Goal: Task Accomplishment & Management: Manage account settings

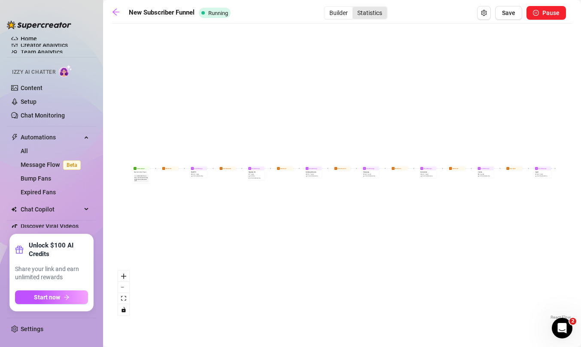
click at [366, 9] on div "Statistics" at bounding box center [370, 13] width 34 height 12
click at [355, 8] on input "Statistics" at bounding box center [355, 8] width 0 height 0
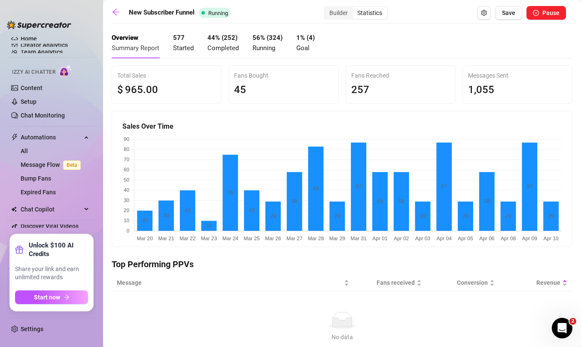
click at [256, 41] on strong "56 % ( 324 )" at bounding box center [268, 38] width 30 height 8
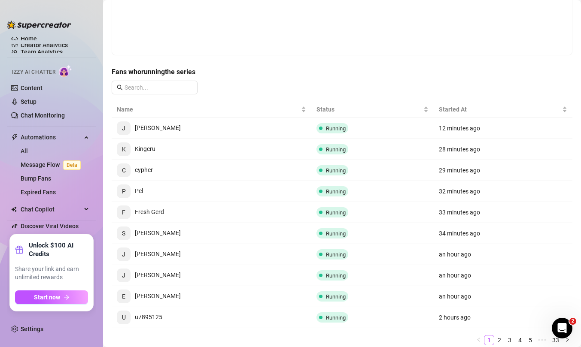
scroll to position [177, 0]
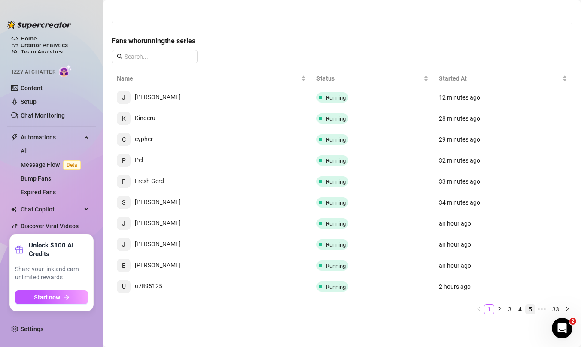
click at [530, 308] on link "5" at bounding box center [530, 309] width 9 height 9
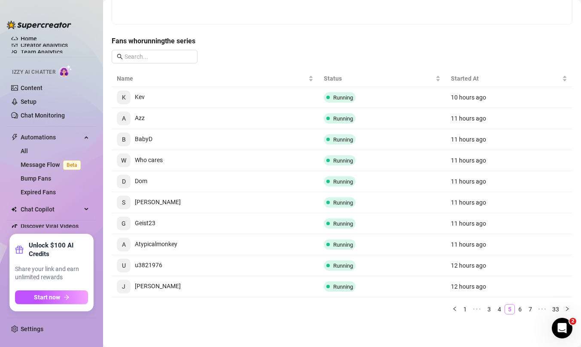
click at [530, 308] on link "7" at bounding box center [530, 309] width 9 height 9
click at [530, 308] on link "9" at bounding box center [530, 309] width 9 height 9
click at [530, 308] on link "11" at bounding box center [529, 309] width 12 height 9
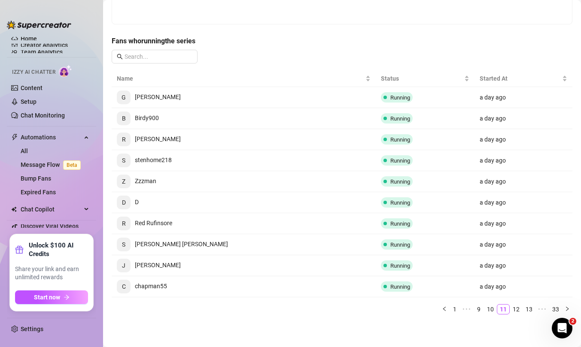
click at [530, 308] on link "13" at bounding box center [529, 309] width 12 height 9
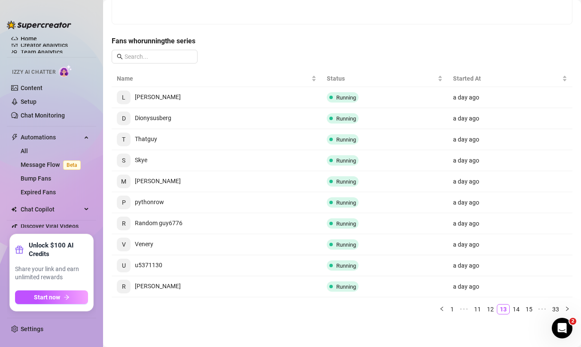
click at [530, 308] on link "15" at bounding box center [529, 309] width 12 height 9
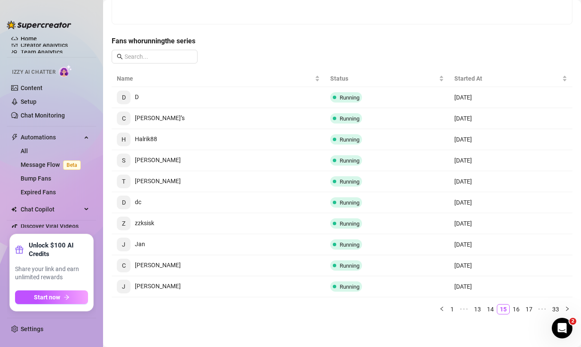
click at [530, 308] on link "17" at bounding box center [529, 309] width 12 height 9
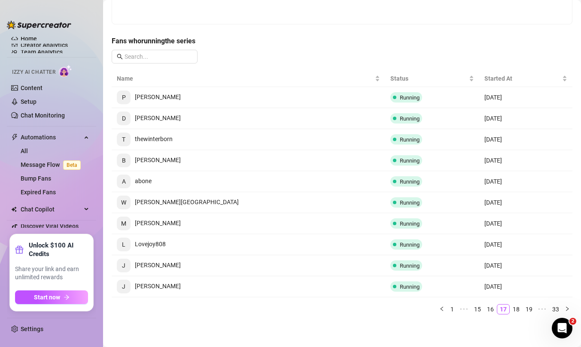
click at [530, 308] on link "19" at bounding box center [529, 309] width 12 height 9
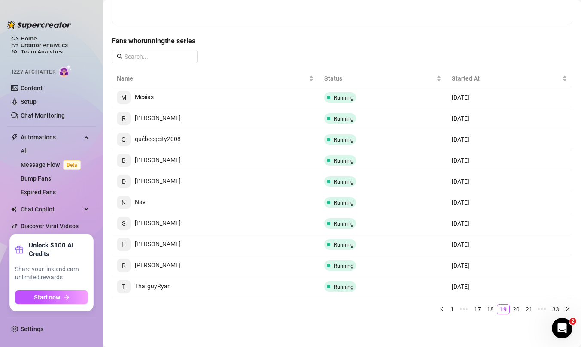
click at [530, 308] on link "21" at bounding box center [529, 309] width 12 height 9
click at [530, 308] on link "23" at bounding box center [529, 309] width 12 height 9
click at [530, 308] on link "25" at bounding box center [529, 309] width 12 height 9
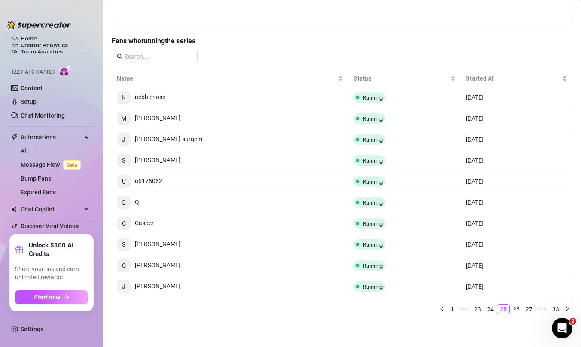
click at [530, 308] on link "27" at bounding box center [529, 309] width 12 height 9
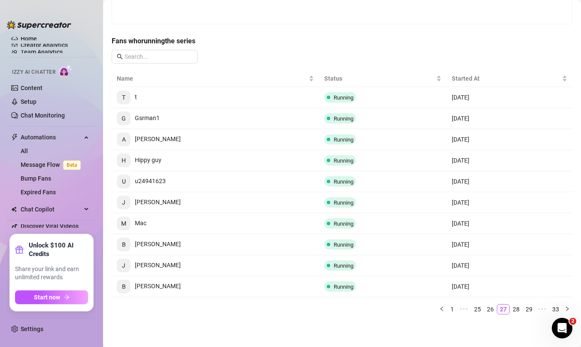
click at [530, 308] on link "29" at bounding box center [529, 309] width 12 height 9
click at [530, 308] on link "31" at bounding box center [529, 309] width 12 height 9
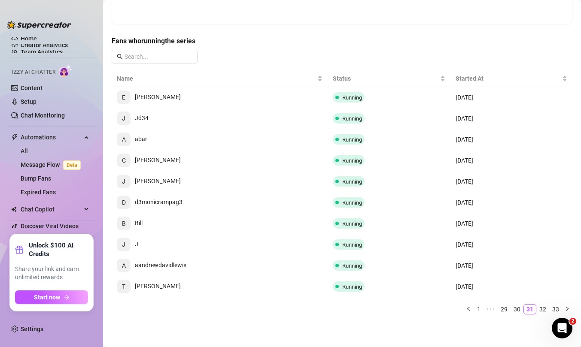
click at [530, 308] on link "31" at bounding box center [530, 309] width 12 height 9
drag, startPoint x: 135, startPoint y: 161, endPoint x: 172, endPoint y: 160, distance: 37.0
click at [172, 160] on td "C [PERSON_NAME]" at bounding box center [220, 160] width 216 height 21
copy span "[PERSON_NAME]"
drag, startPoint x: 136, startPoint y: 204, endPoint x: 194, endPoint y: 202, distance: 58.4
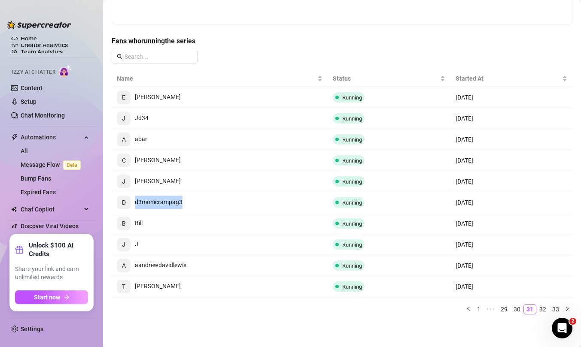
click at [194, 202] on td "D d3monicrampag3" at bounding box center [220, 202] width 216 height 21
copy span "d3monicrampag3"
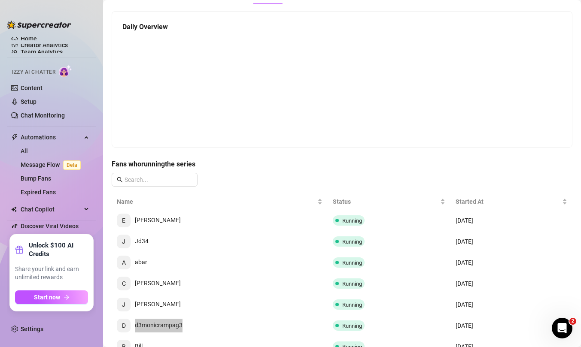
scroll to position [0, 0]
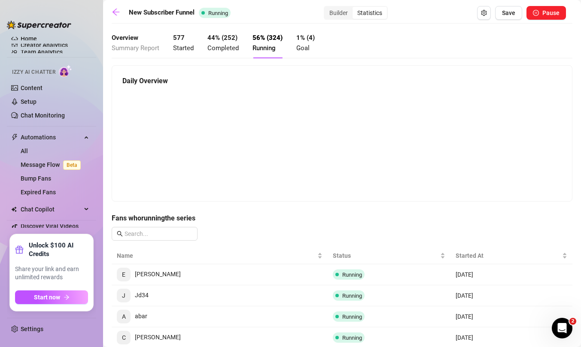
click at [302, 37] on strong "1% (4)" at bounding box center [305, 38] width 18 height 8
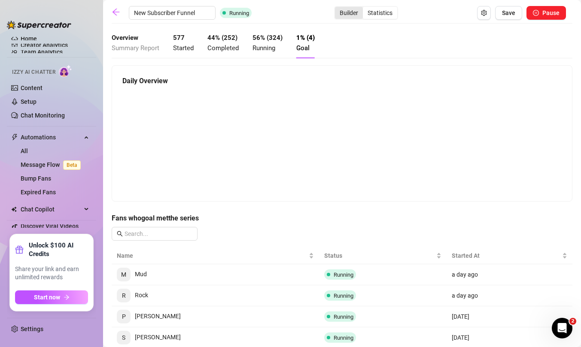
click at [340, 13] on div "Builder" at bounding box center [349, 13] width 28 height 12
click at [337, 8] on input "Builder" at bounding box center [337, 8] width 0 height 0
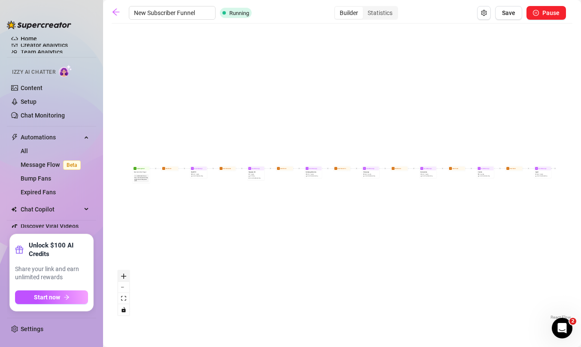
click at [124, 272] on button "zoom in" at bounding box center [123, 276] width 11 height 11
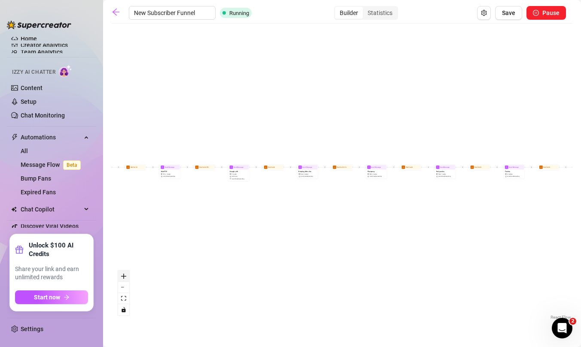
click at [124, 272] on button "zoom in" at bounding box center [123, 276] width 11 height 11
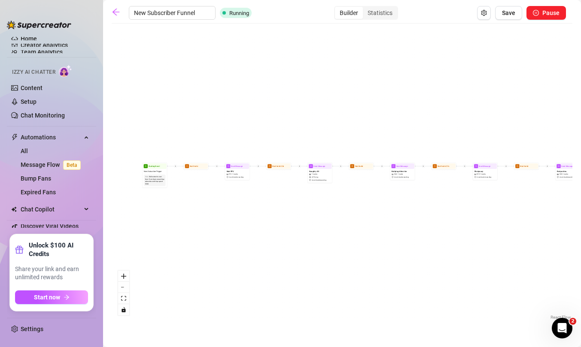
drag, startPoint x: 167, startPoint y: 244, endPoint x: 269, endPoint y: 244, distance: 101.8
click at [269, 244] on div "Send Message Squirt $ 30 , 1 media Avoid double sending Wait for 2d Send Messag…" at bounding box center [342, 175] width 461 height 294
click at [123, 278] on icon "zoom in" at bounding box center [123, 276] width 5 height 5
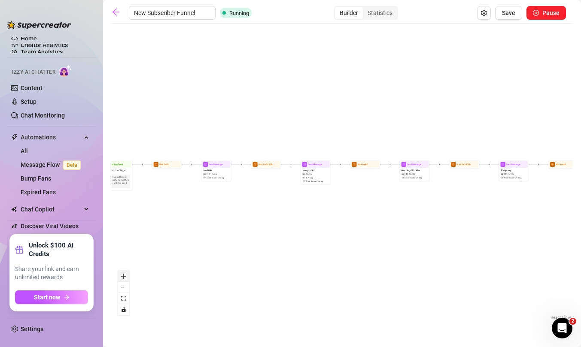
click at [123, 278] on icon "zoom in" at bounding box center [123, 276] width 5 height 5
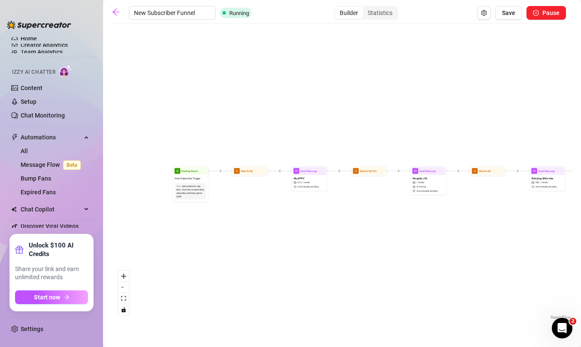
drag, startPoint x: 171, startPoint y: 244, endPoint x: 289, endPoint y: 252, distance: 118.4
click at [289, 252] on div "Send Message Squirt $ 30 , 1 media Avoid double sending Wait for 2d Send Messag…" at bounding box center [342, 175] width 461 height 294
click at [123, 277] on icon "zoom in" at bounding box center [123, 276] width 5 height 5
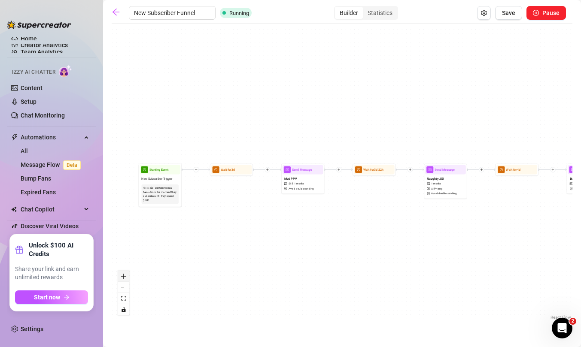
click at [123, 277] on icon "zoom in" at bounding box center [123, 276] width 5 height 5
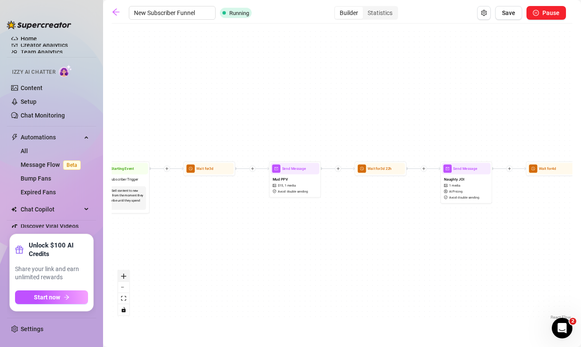
click at [123, 277] on icon "zoom in" at bounding box center [123, 276] width 5 height 5
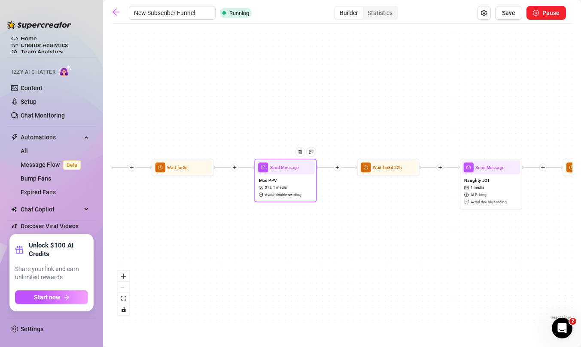
click at [290, 181] on div "Mud PPV $ 15 , 1 media Avoid double sending" at bounding box center [285, 187] width 58 height 26
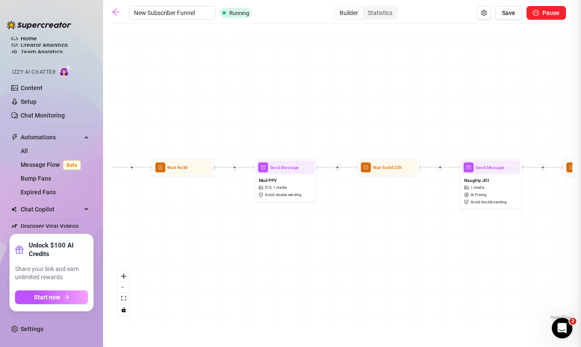
type textarea "Hey :) Sharing this secret video from the vault... just trying to gauge if you'…"
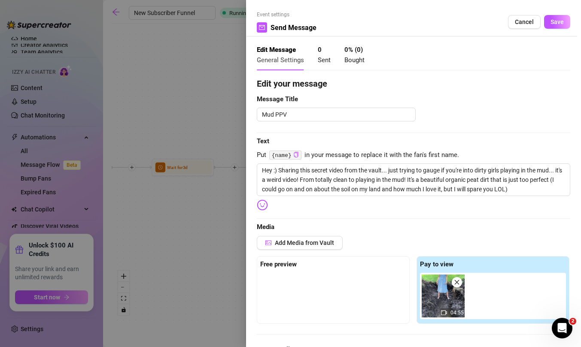
scroll to position [76, 0]
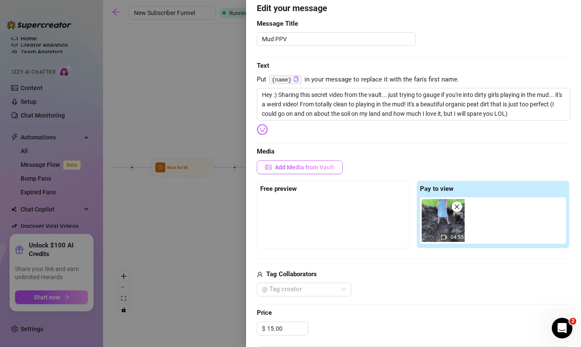
click at [308, 170] on span "Add Media from Vault" at bounding box center [304, 167] width 59 height 7
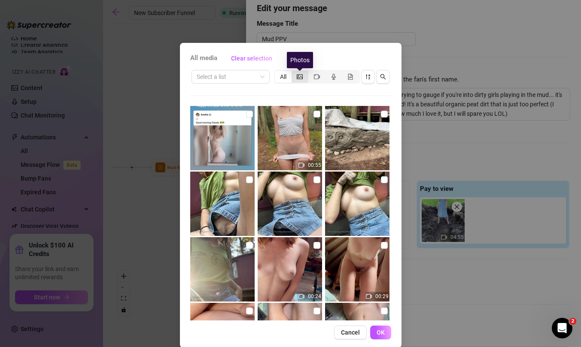
click at [302, 76] on icon "picture" at bounding box center [300, 76] width 6 height 5
click at [294, 72] on input "segmented control" at bounding box center [294, 72] width 0 height 0
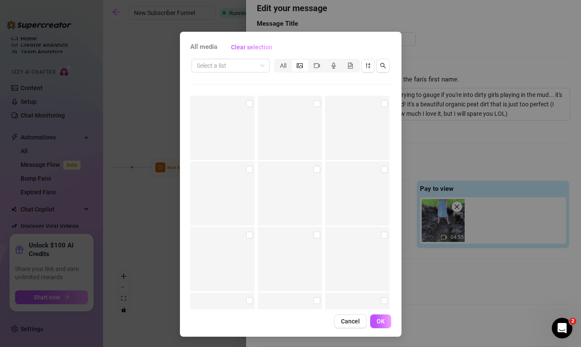
scroll to position [6695, 0]
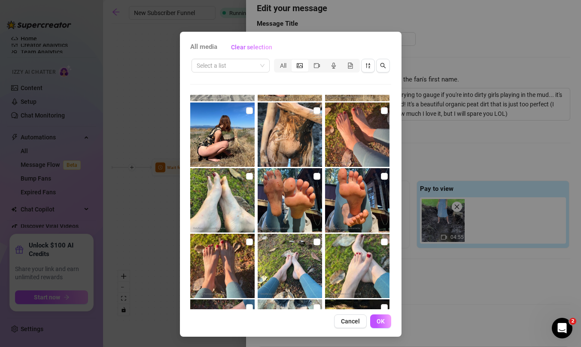
click at [304, 131] on img at bounding box center [290, 135] width 64 height 64
click at [316, 110] on input "checkbox" at bounding box center [317, 110] width 7 height 7
checkbox input "true"
click at [386, 319] on button "OK" at bounding box center [380, 322] width 21 height 14
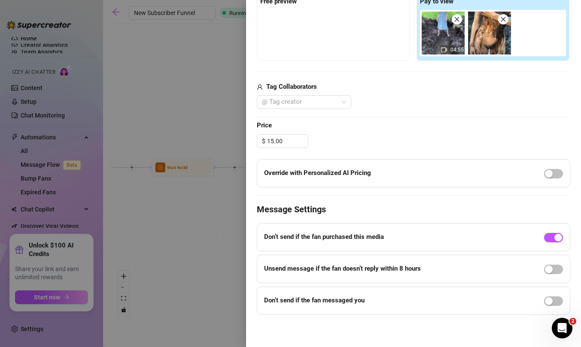
scroll to position [0, 0]
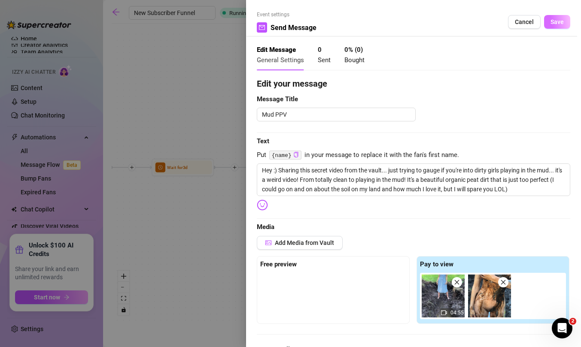
click at [551, 21] on span "Save" at bounding box center [557, 21] width 13 height 7
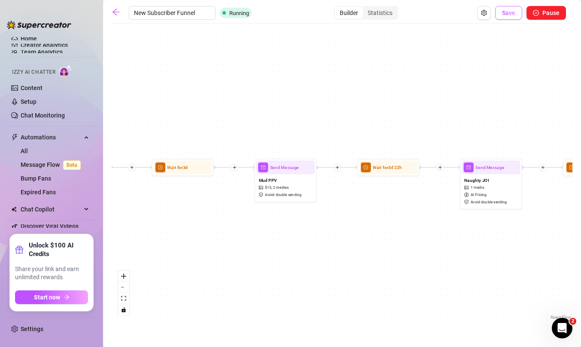
click at [516, 7] on button "Save" at bounding box center [508, 13] width 27 height 14
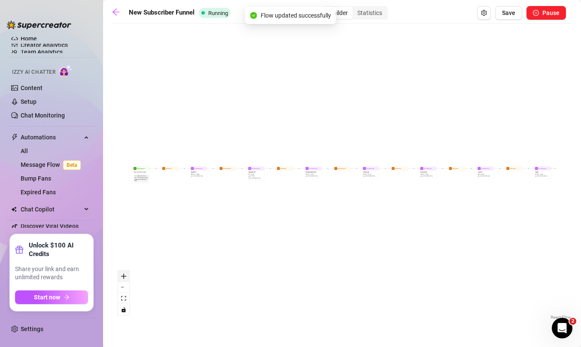
click at [122, 274] on icon "zoom in" at bounding box center [123, 276] width 5 height 5
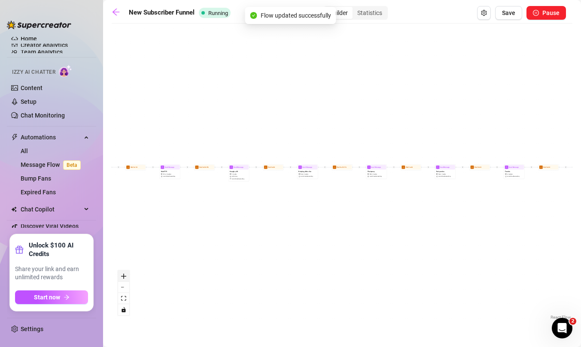
click at [122, 274] on icon "zoom in" at bounding box center [123, 276] width 5 height 5
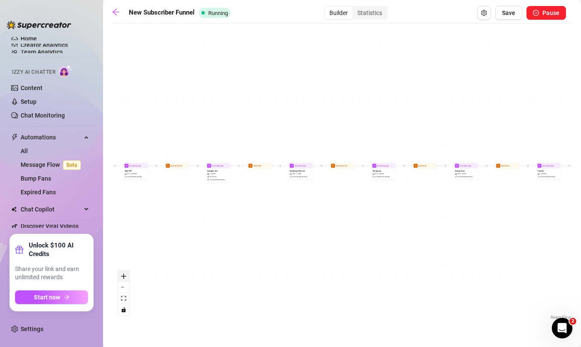
click at [122, 274] on icon "zoom in" at bounding box center [123, 276] width 5 height 5
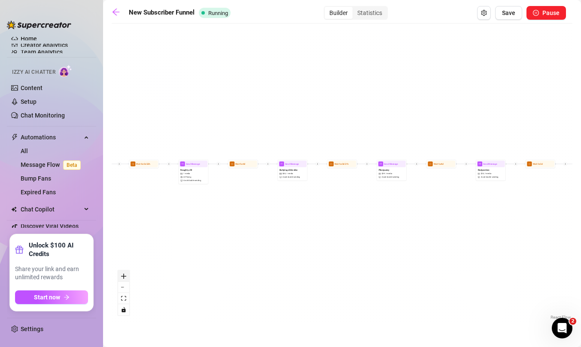
click at [122, 274] on icon "zoom in" at bounding box center [123, 276] width 5 height 5
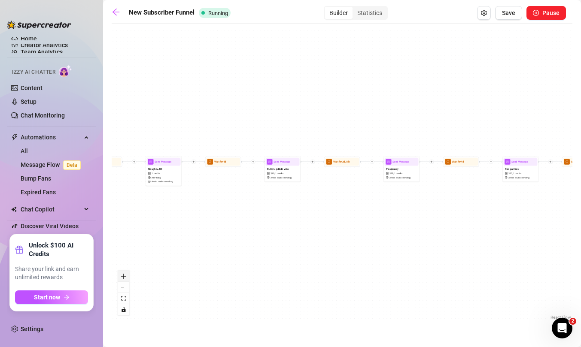
click at [122, 274] on icon "zoom in" at bounding box center [123, 276] width 5 height 5
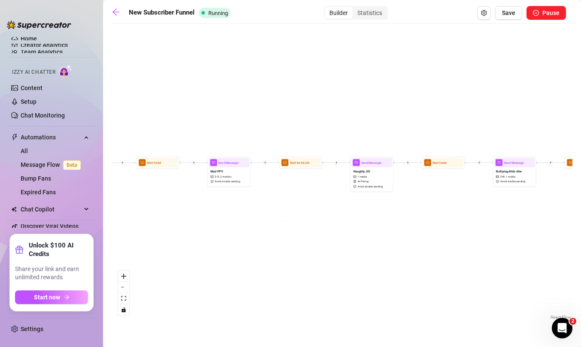
drag, startPoint x: 161, startPoint y: 235, endPoint x: 406, endPoint y: 238, distance: 245.3
click at [406, 238] on div "Send Message Squirt $ 30 , 1 media Avoid double sending Wait for 2d Send Messag…" at bounding box center [342, 175] width 461 height 294
click at [232, 185] on div "Send Message Mud PPV $ 15 , 2 medias Avoid double sending" at bounding box center [230, 171] width 43 height 30
type textarea "Hey :) Sharing this secret video from the vault... just trying to gauge if you'…"
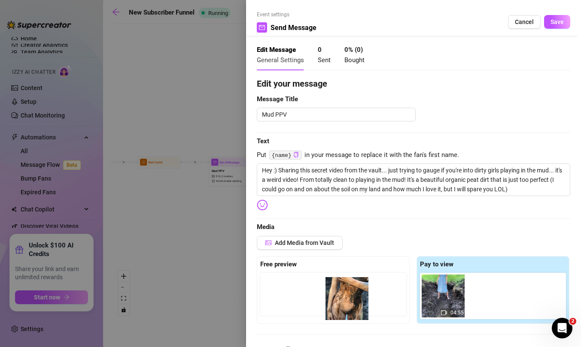
drag, startPoint x: 483, startPoint y: 286, endPoint x: 334, endPoint y: 287, distance: 149.0
click at [334, 287] on div "Free preview Pay to view 04:55" at bounding box center [414, 290] width 314 height 68
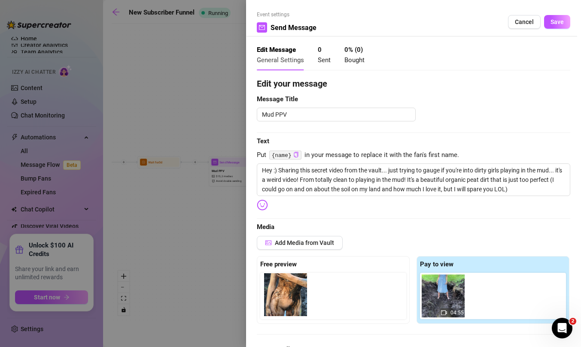
drag, startPoint x: 489, startPoint y: 297, endPoint x: 280, endPoint y: 296, distance: 209.2
click at [280, 296] on div "Free preview Pay to view 04:55" at bounding box center [414, 290] width 314 height 68
click at [565, 23] on button "Save" at bounding box center [557, 22] width 26 height 14
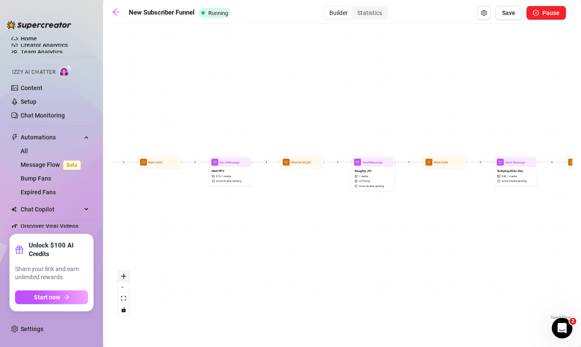
click at [122, 273] on button "zoom in" at bounding box center [123, 276] width 11 height 11
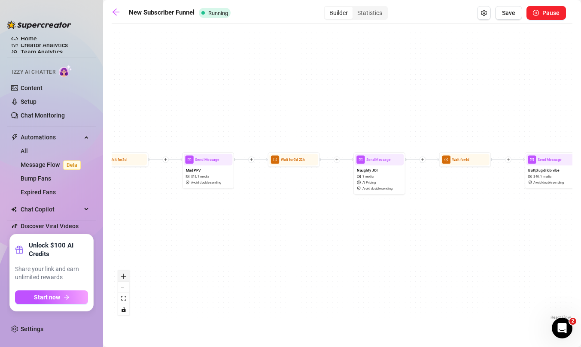
click at [122, 273] on button "zoom in" at bounding box center [123, 276] width 11 height 11
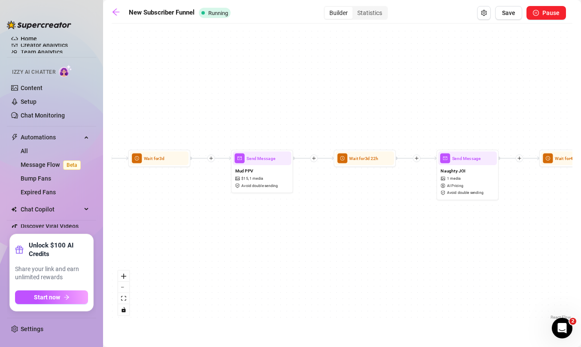
drag, startPoint x: 187, startPoint y: 240, endPoint x: 268, endPoint y: 241, distance: 80.8
click at [268, 241] on div "Send Message Squirt $ 30 , 1 media Avoid double sending Wait for 2d Send Messag…" at bounding box center [342, 175] width 461 height 294
click at [125, 277] on icon "zoom in" at bounding box center [123, 276] width 5 height 5
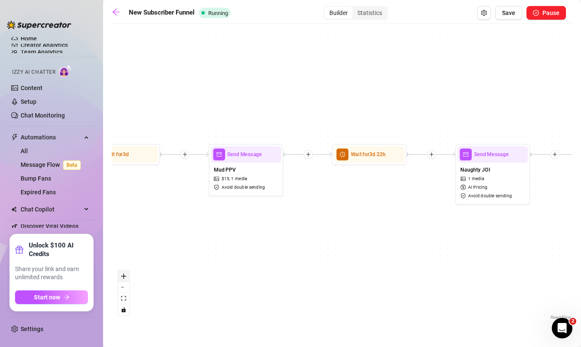
click at [125, 277] on icon "zoom in" at bounding box center [123, 276] width 5 height 5
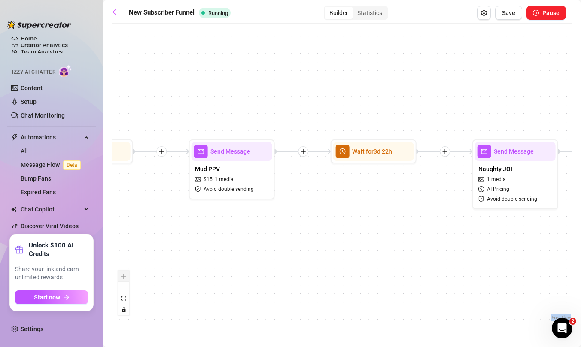
click at [125, 277] on div "React Flow controls" at bounding box center [123, 293] width 11 height 45
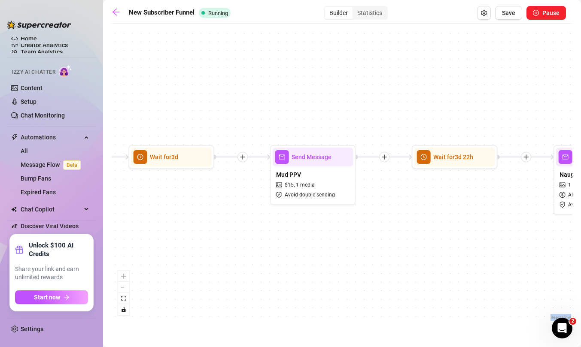
drag, startPoint x: 208, startPoint y: 247, endPoint x: 289, endPoint y: 252, distance: 81.8
click at [289, 252] on div "Send Message Squirt $ 30 , 1 media Avoid double sending Wait for 2d Send Messag…" at bounding box center [342, 175] width 461 height 294
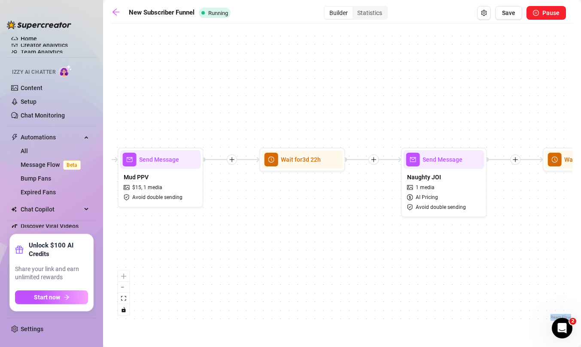
drag, startPoint x: 536, startPoint y: 257, endPoint x: 333, endPoint y: 274, distance: 203.1
click at [333, 274] on div "Send Message Squirt $ 30 , 1 media Avoid double sending Wait for 2d Send Messag…" at bounding box center [342, 175] width 461 height 294
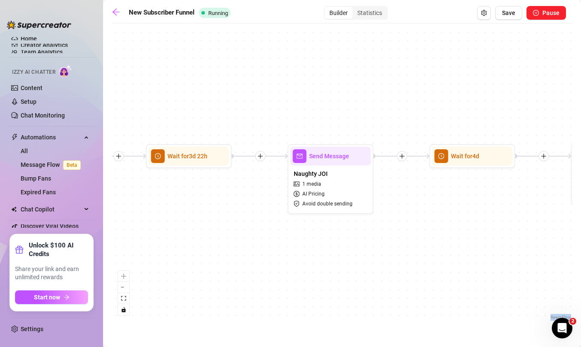
drag, startPoint x: 462, startPoint y: 287, endPoint x: 398, endPoint y: 269, distance: 67.0
click at [398, 269] on div "Send Message Squirt $ 30 , 1 media Avoid double sending Wait for 2d Send Messag…" at bounding box center [342, 175] width 461 height 294
click at [558, 326] on icon "Open Intercom Messenger" at bounding box center [561, 327] width 14 height 14
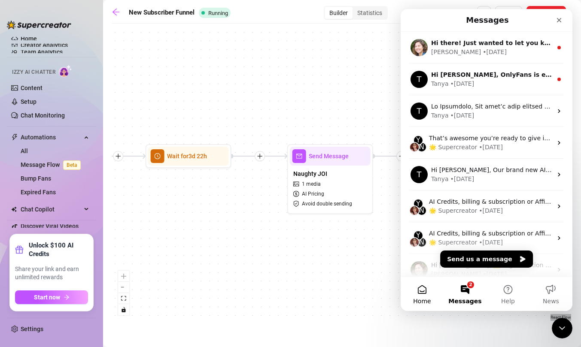
click at [427, 294] on button "Home" at bounding box center [422, 294] width 43 height 34
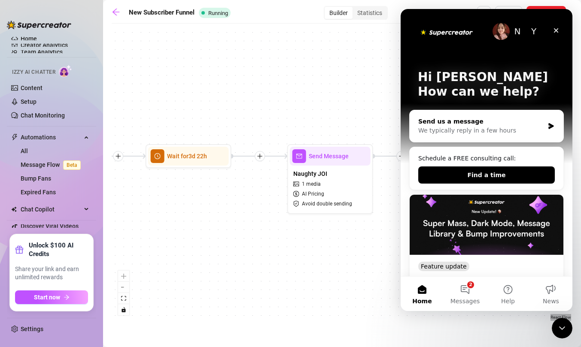
click at [498, 122] on div "Send us a message" at bounding box center [481, 121] width 126 height 9
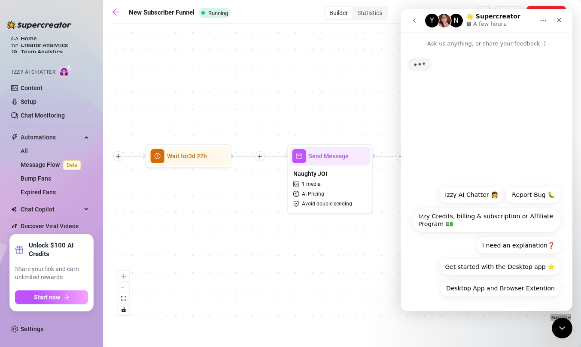
click at [540, 190] on button "Report Bug 🐛" at bounding box center [534, 194] width 56 height 17
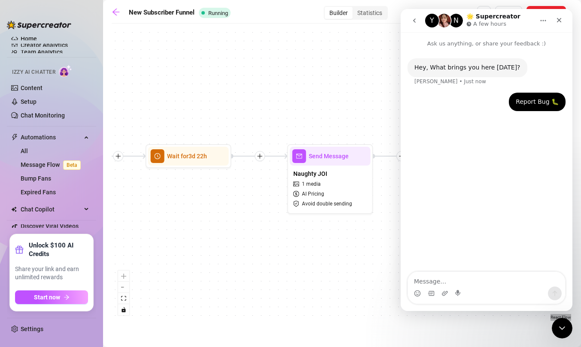
click at [474, 282] on textarea "Message…" at bounding box center [486, 279] width 157 height 15
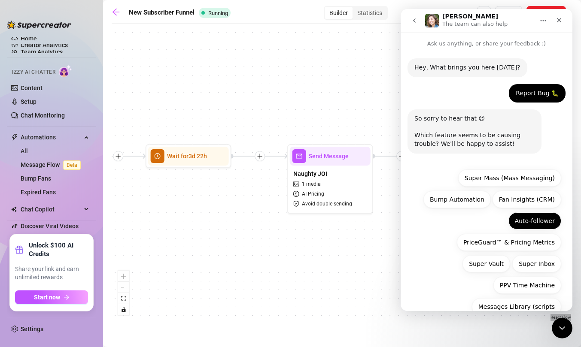
scroll to position [61, 0]
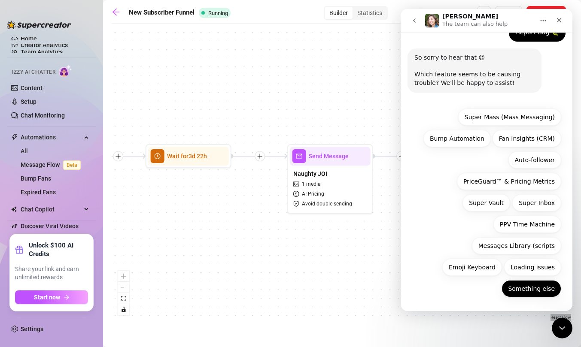
click at [539, 289] on button "Something else" at bounding box center [532, 288] width 60 height 17
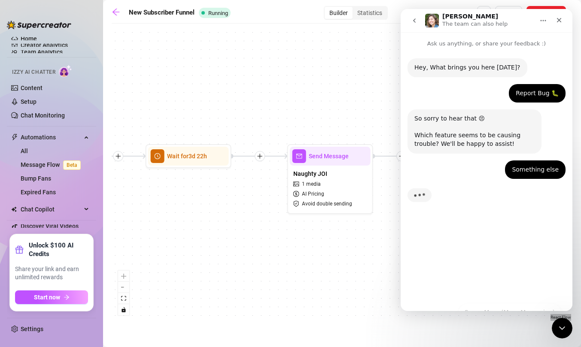
scroll to position [0, 0]
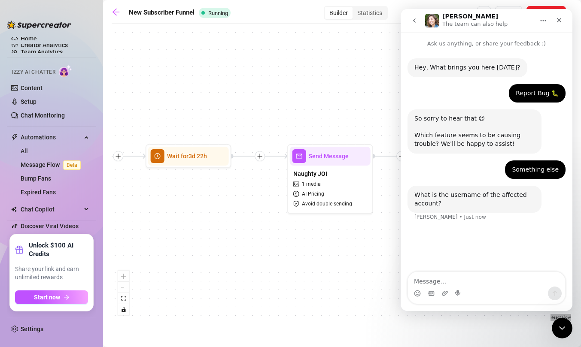
click at [494, 284] on textarea "Message…" at bounding box center [486, 279] width 157 height 15
type textarea "Purpleamelia"
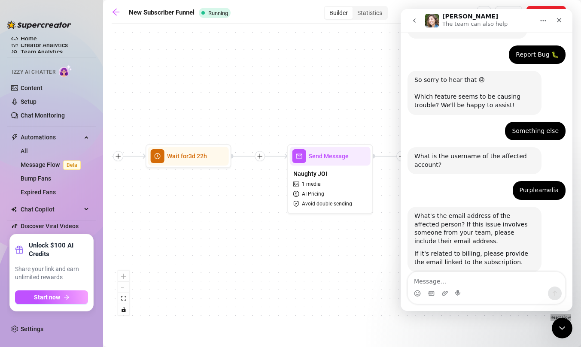
scroll to position [56, 0]
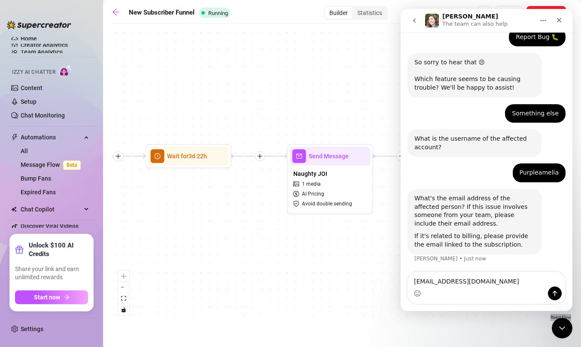
type textarea "[EMAIL_ADDRESS][DOMAIN_NAME]"
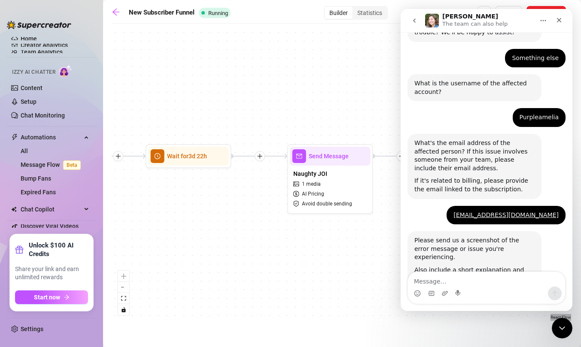
scroll to position [171, 0]
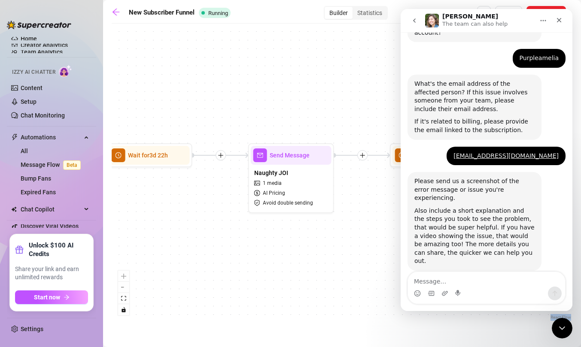
drag, startPoint x: 354, startPoint y: 240, endPoint x: 311, endPoint y: 238, distance: 42.5
click at [311, 238] on div "Send Message Squirt $ 30 , 1 media Avoid double sending Wait for 2d Send Messag…" at bounding box center [342, 175] width 461 height 294
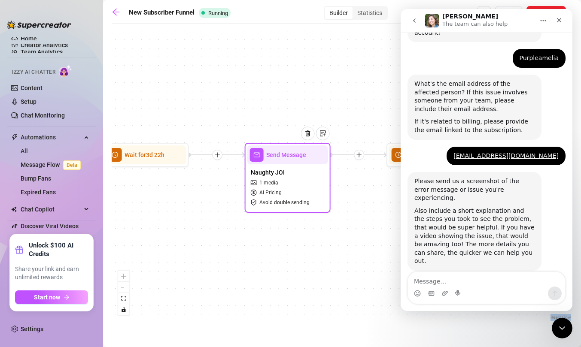
click at [306, 171] on div "Naughty JOI 1 media AI Pricing Avoid double sending" at bounding box center [287, 188] width 81 height 46
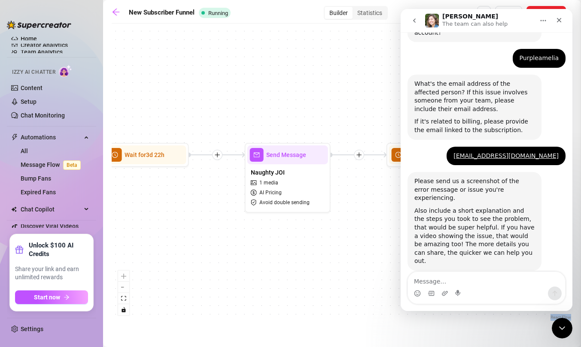
type textarea "Naughty Jerk off instruction!! I love this video, so felt like sharing :)"
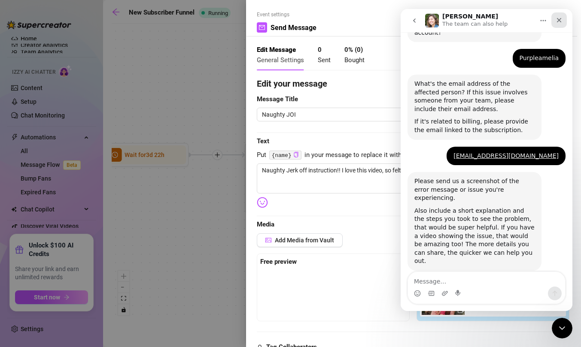
click at [563, 21] on div "Close" at bounding box center [558, 19] width 15 height 15
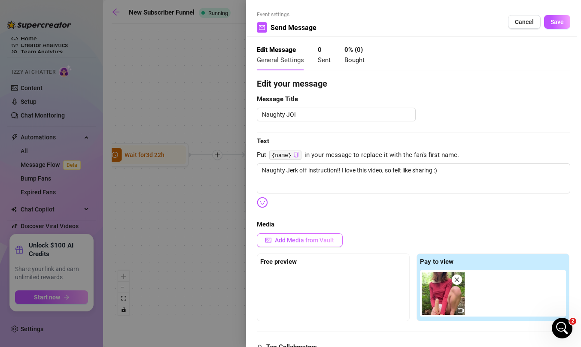
click at [295, 240] on span "Add Media from Vault" at bounding box center [304, 240] width 59 height 7
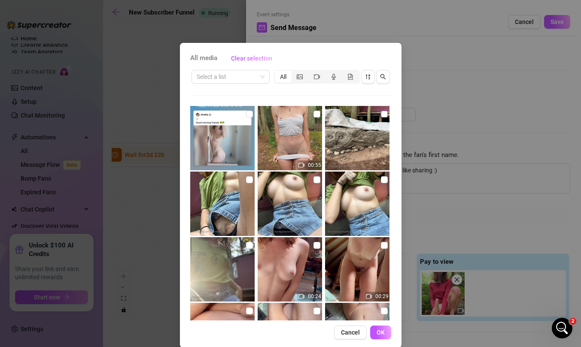
click at [384, 115] on input "checkbox" at bounding box center [384, 114] width 7 height 7
checkbox input "true"
click at [385, 326] on button "OK" at bounding box center [380, 333] width 21 height 14
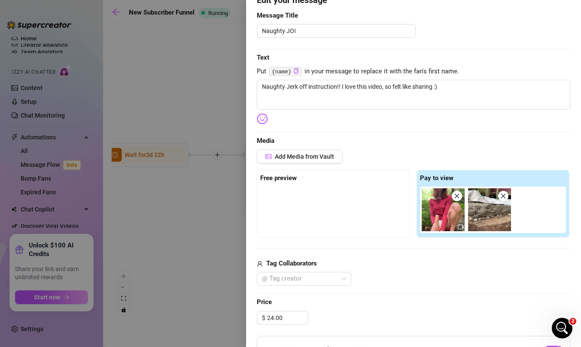
scroll to position [93, 0]
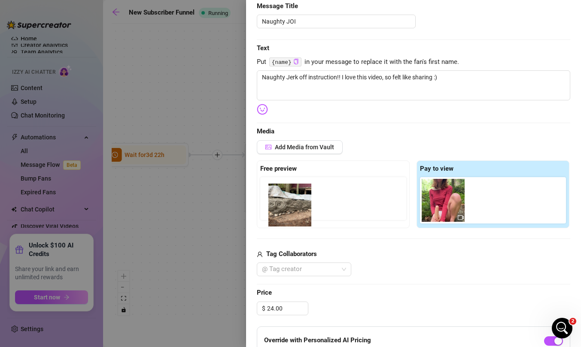
drag, startPoint x: 493, startPoint y: 202, endPoint x: 291, endPoint y: 207, distance: 201.9
click at [291, 207] on div "Free preview Pay to view" at bounding box center [414, 195] width 314 height 68
drag, startPoint x: 493, startPoint y: 196, endPoint x: 283, endPoint y: 196, distance: 209.6
click at [283, 196] on div "Free preview Pay to view" at bounding box center [414, 195] width 314 height 68
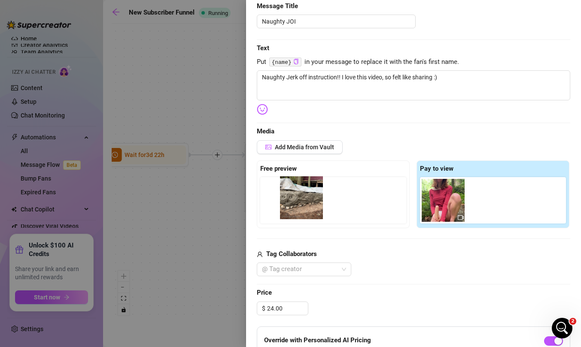
drag, startPoint x: 488, startPoint y: 204, endPoint x: 295, endPoint y: 201, distance: 192.9
click at [295, 201] on div "Free preview Pay to view" at bounding box center [414, 195] width 314 height 68
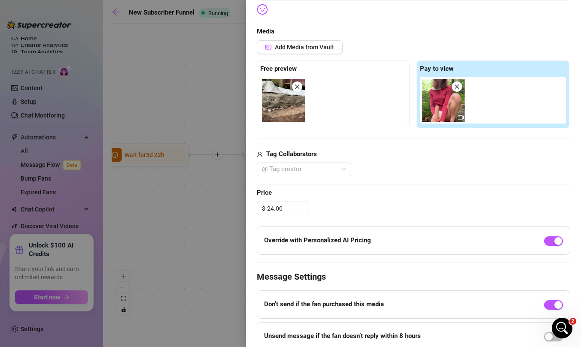
scroll to position [0, 0]
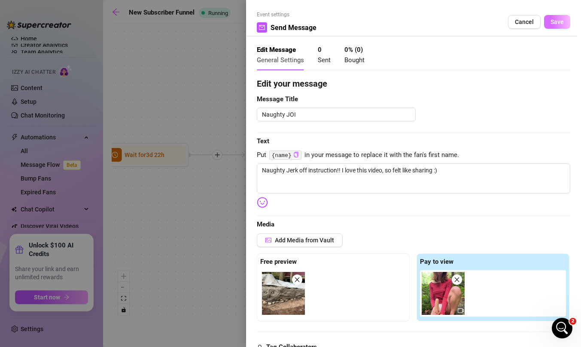
click at [558, 23] on span "Save" at bounding box center [557, 21] width 13 height 7
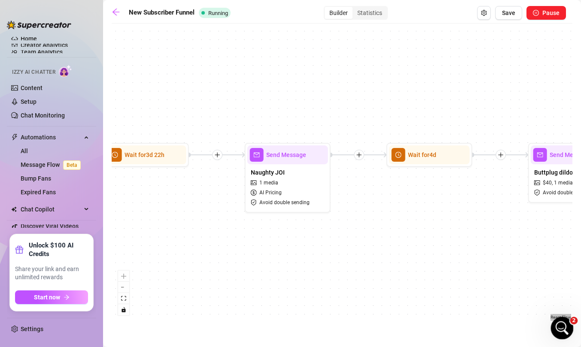
click at [563, 328] on icon "Open Intercom Messenger" at bounding box center [561, 327] width 14 height 14
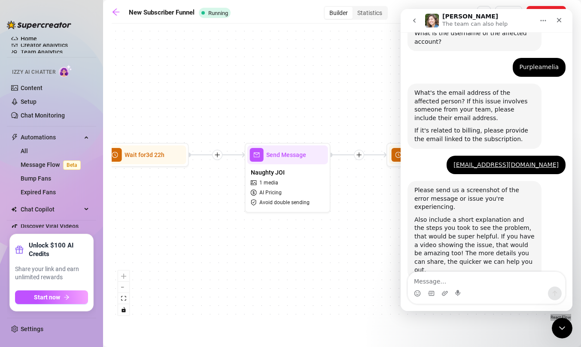
scroll to position [171, 0]
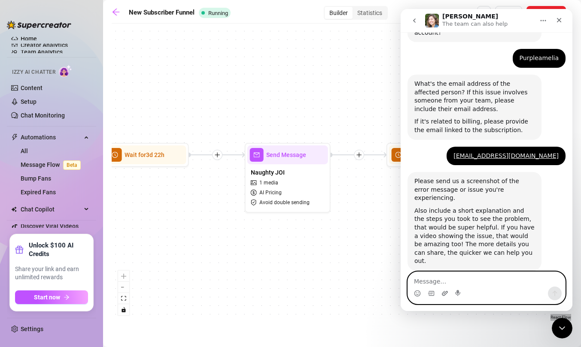
click at [444, 291] on icon "Upload attachment" at bounding box center [445, 293] width 7 height 7
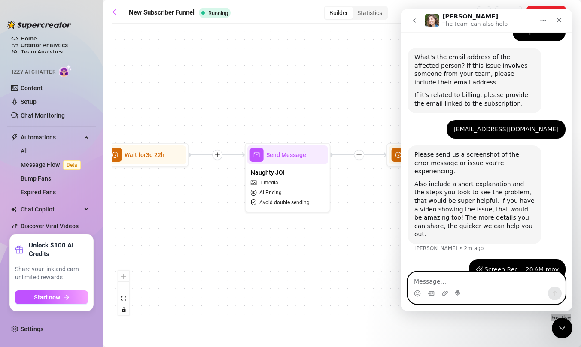
click at [448, 280] on textarea "Message…" at bounding box center [486, 279] width 157 height 15
type textarea "O"
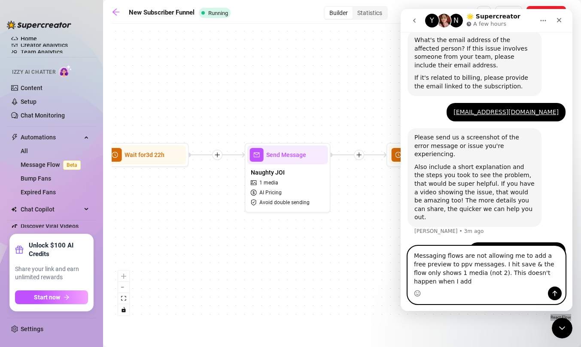
scroll to position [223, 0]
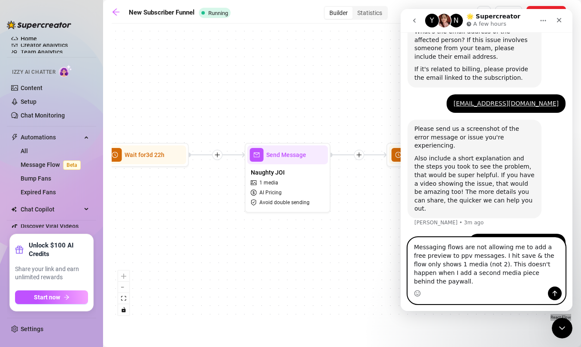
type textarea "Messaging flows are not allowing me to add a free preview to ppv messages. I hi…"
click at [556, 292] on icon "Send a message…" at bounding box center [554, 293] width 7 height 7
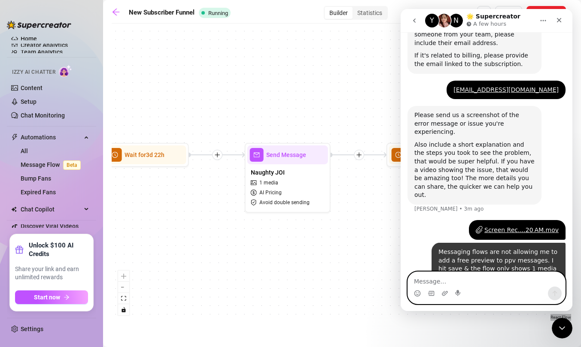
scroll to position [251, 0]
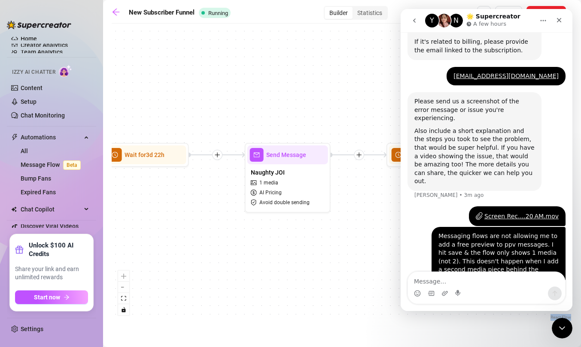
click at [177, 228] on div "Send Message Squirt $ 30 , 1 media Avoid double sending Wait for 2d Send Messag…" at bounding box center [342, 175] width 461 height 294
click at [560, 20] on icon "Close" at bounding box center [559, 20] width 7 height 7
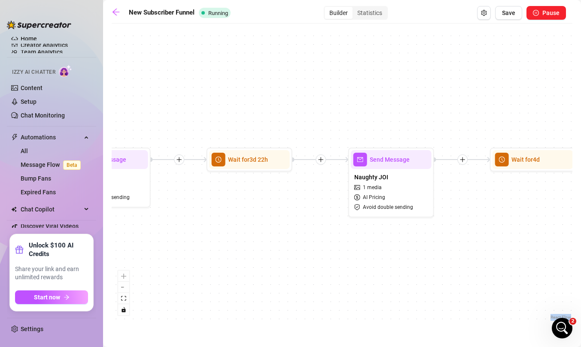
drag, startPoint x: 245, startPoint y: 109, endPoint x: 349, endPoint y: 113, distance: 104.0
click at [349, 113] on div "Send Message Squirt $ 30 , 1 media Avoid double sending Wait for 2d Send Messag…" at bounding box center [342, 175] width 461 height 294
click at [123, 289] on button "zoom out" at bounding box center [123, 287] width 11 height 11
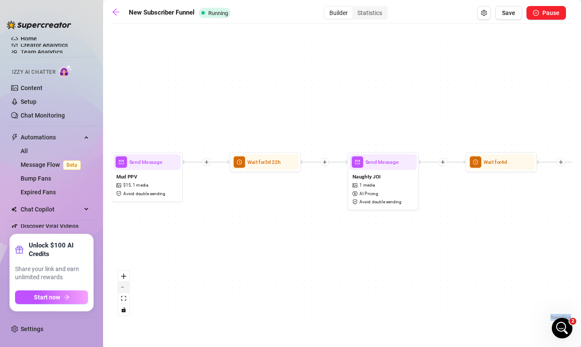
click at [123, 289] on button "zoom out" at bounding box center [123, 287] width 11 height 11
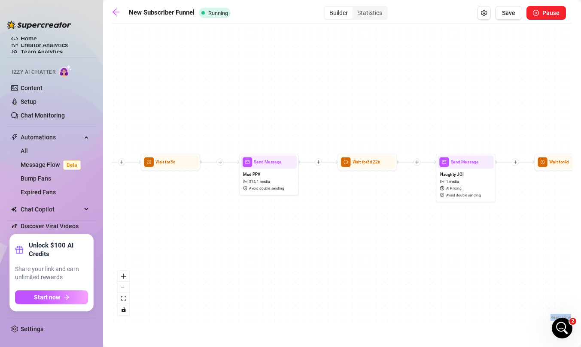
drag, startPoint x: 170, startPoint y: 246, endPoint x: 258, endPoint y: 247, distance: 88.1
click at [261, 247] on div "Send Message Squirt $ 30 , 1 media Avoid double sending Wait for 2d Send Messag…" at bounding box center [342, 175] width 461 height 294
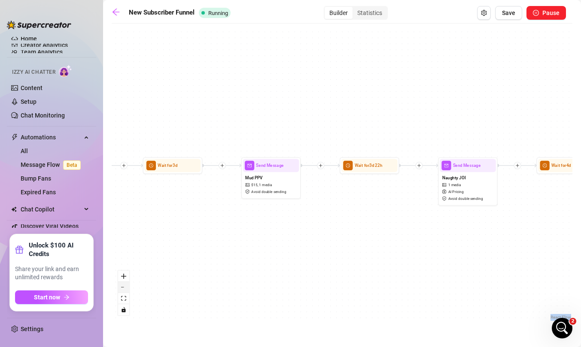
click at [123, 287] on icon "zoom out" at bounding box center [123, 287] width 5 height 1
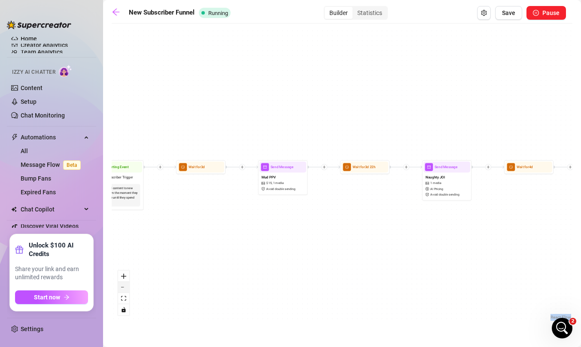
click at [123, 287] on icon "zoom out" at bounding box center [123, 287] width 5 height 1
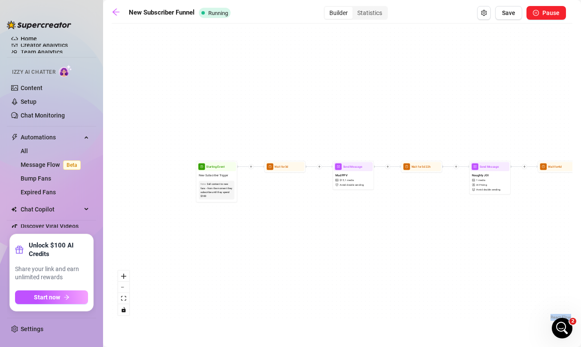
drag, startPoint x: 150, startPoint y: 256, endPoint x: 221, endPoint y: 254, distance: 70.9
click at [221, 254] on div "Send Message Squirt $ 30 , 1 media Avoid double sending Wait for 2d Send Messag…" at bounding box center [342, 175] width 461 height 294
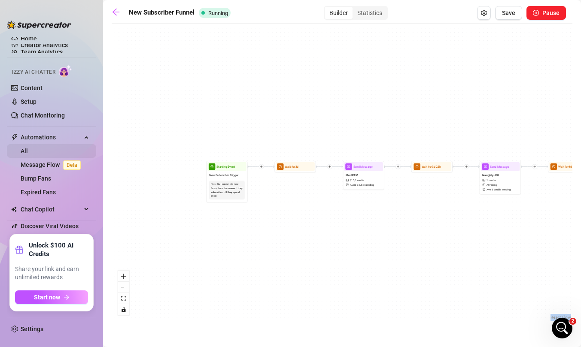
click at [28, 148] on link "All" at bounding box center [24, 151] width 7 height 7
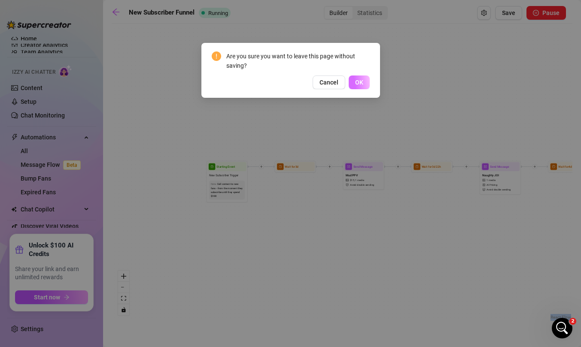
click at [365, 85] on button "OK" at bounding box center [359, 83] width 21 height 14
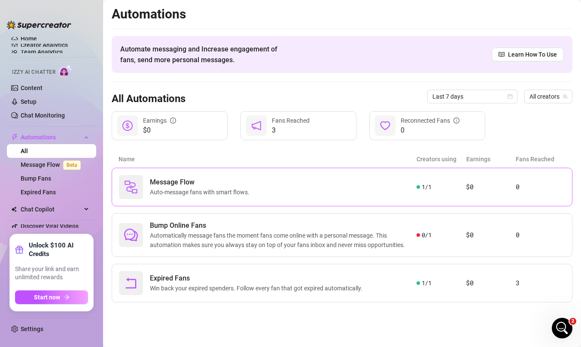
click at [256, 195] on div "Message Flow Auto-message fans with smart flows." at bounding box center [268, 187] width 298 height 24
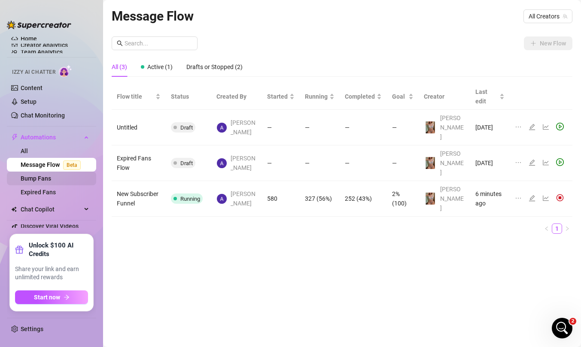
click at [51, 182] on link "Bump Fans" at bounding box center [36, 178] width 30 height 7
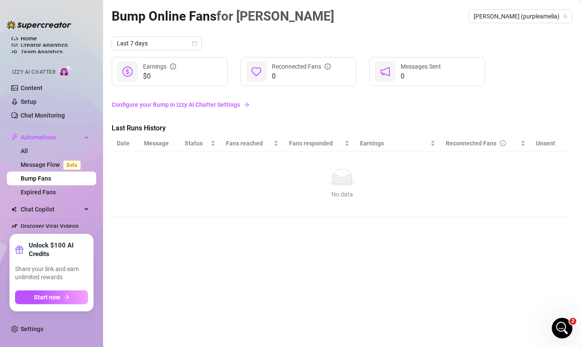
click at [202, 100] on link "Configure your Bump in Izzy AI Chatter Settings" at bounding box center [342, 104] width 461 height 9
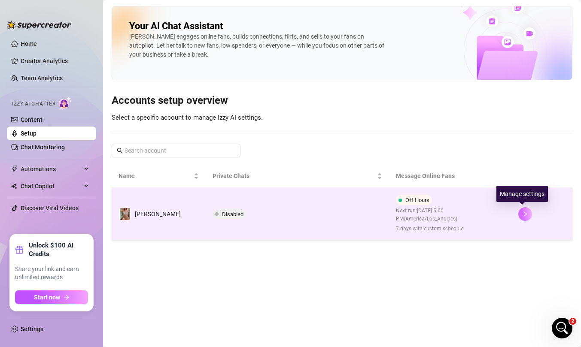
click at [522, 215] on icon "right" at bounding box center [525, 214] width 6 height 6
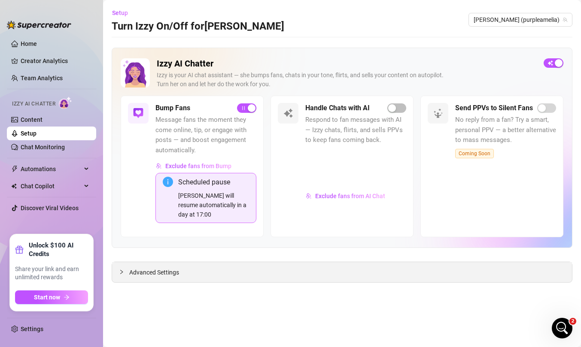
click at [121, 272] on icon "collapsed" at bounding box center [121, 272] width 5 height 5
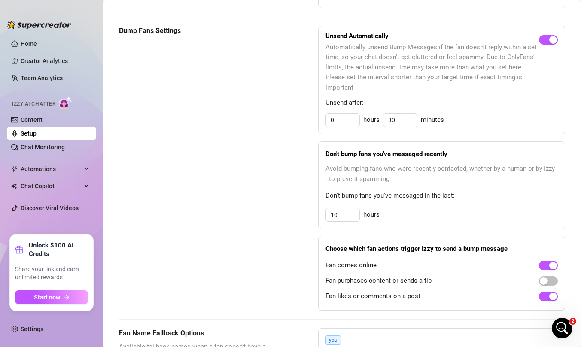
scroll to position [483, 0]
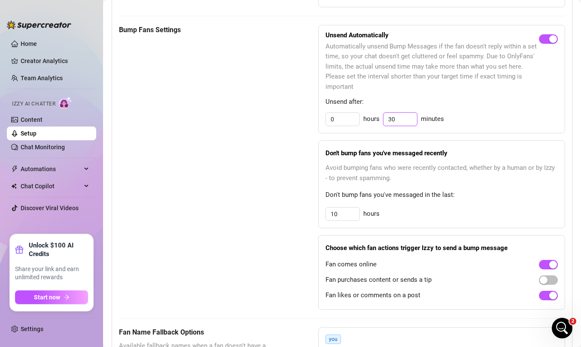
drag, startPoint x: 408, startPoint y: 121, endPoint x: 383, endPoint y: 121, distance: 24.9
click at [384, 121] on input "30" at bounding box center [401, 119] width 34 height 13
type input "30"
click at [304, 155] on div "Bump Fans Settings Unsend Automatically Automatically unsend Bump Messages if t…" at bounding box center [342, 167] width 446 height 285
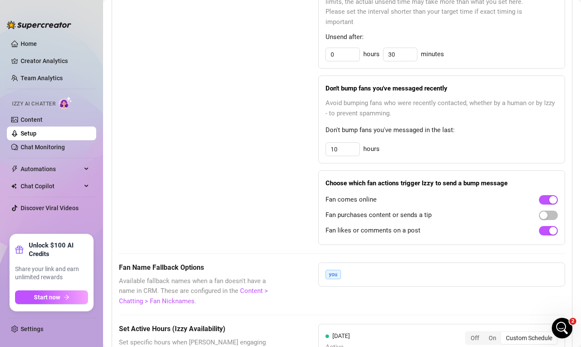
scroll to position [371, 0]
